Goal: Navigation & Orientation: Find specific page/section

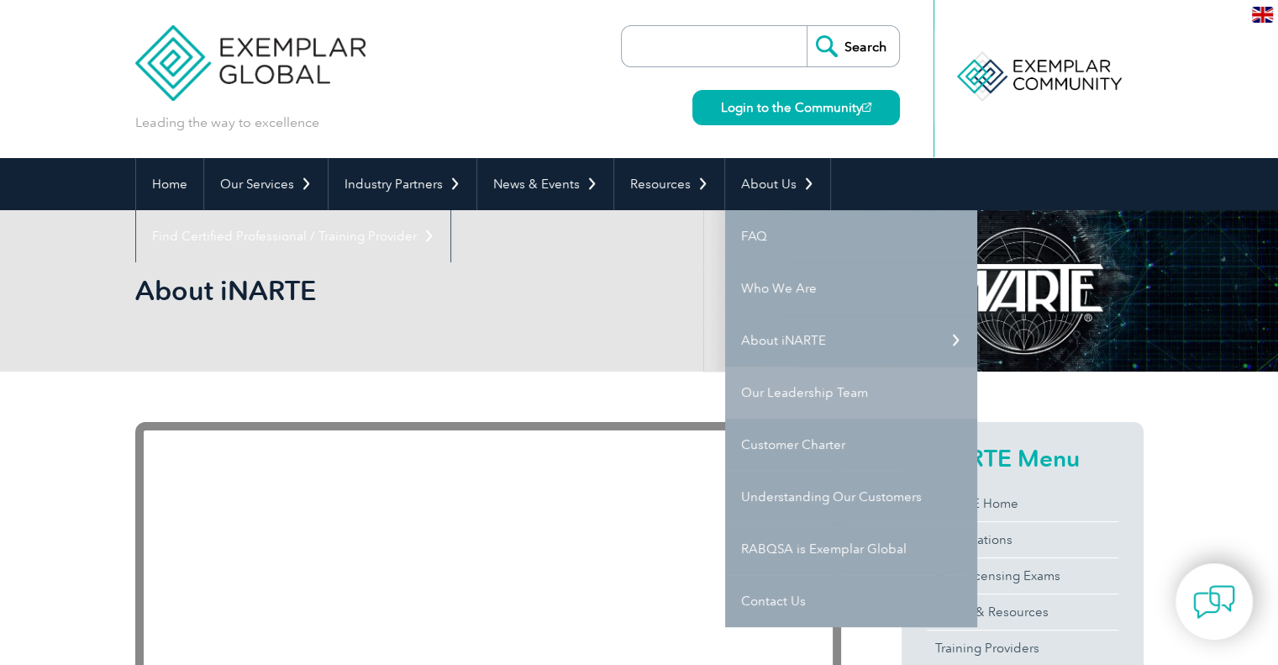
click at [753, 382] on link "Our Leadership Team" at bounding box center [851, 392] width 252 height 52
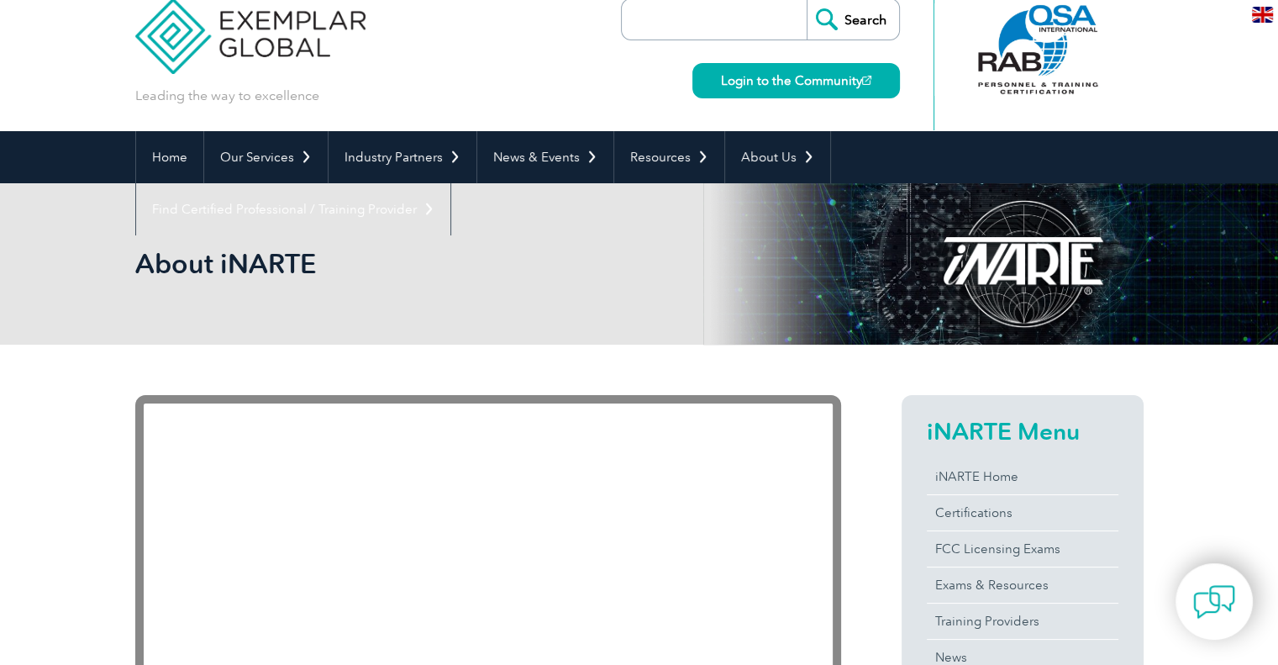
scroll to position [29, 0]
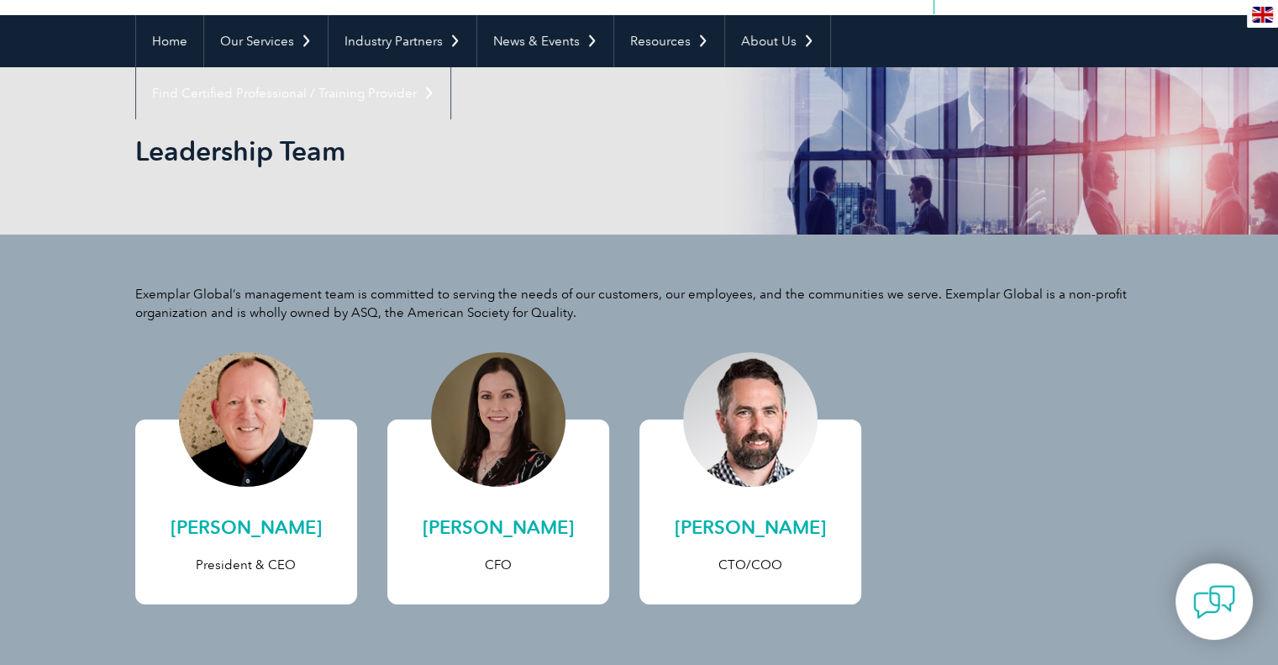
scroll to position [137, 0]
